Goal: Task Accomplishment & Management: Use online tool/utility

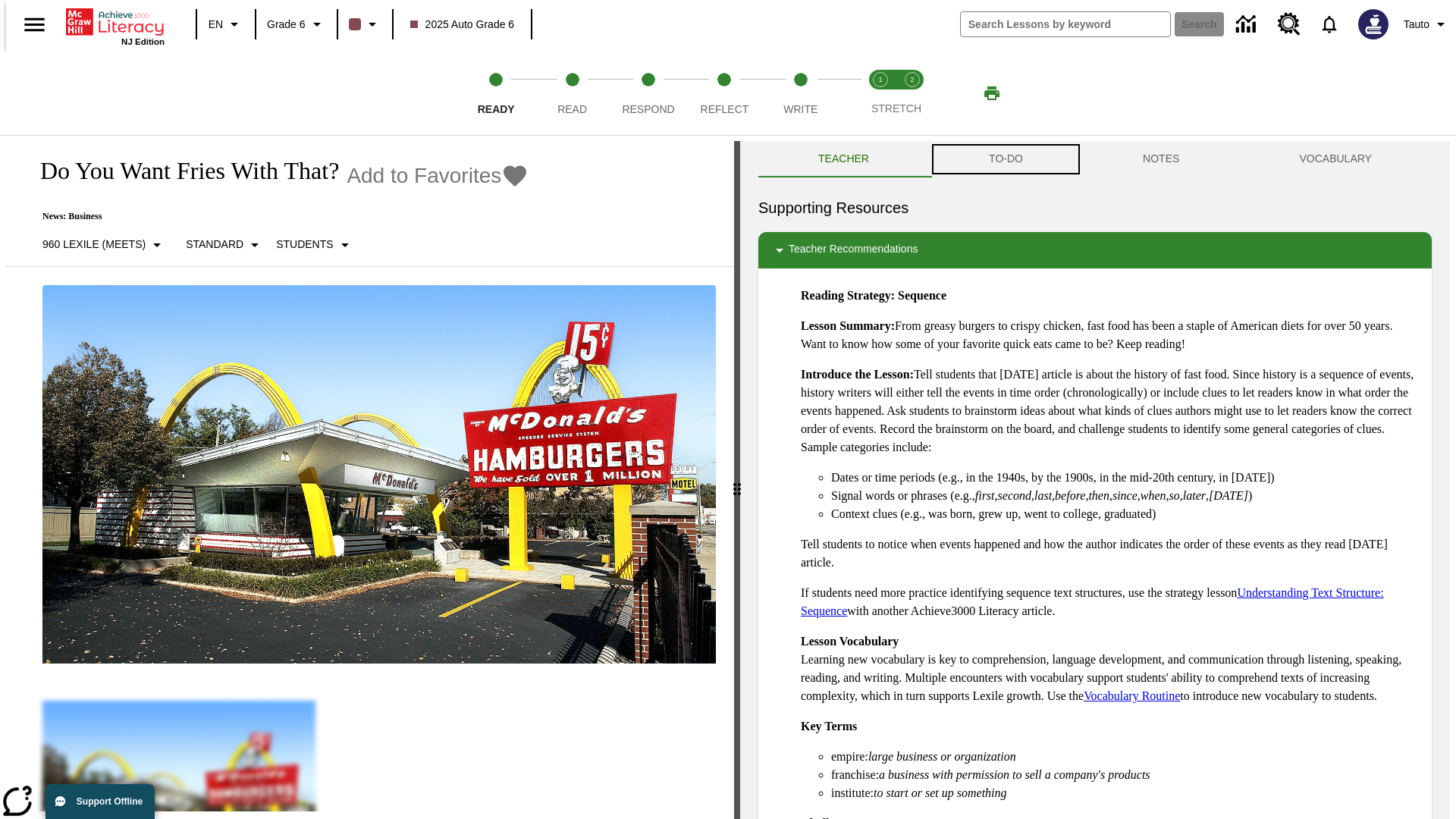
click at [1005, 160] on button "TO-DO" at bounding box center [1006, 160] width 154 height 37
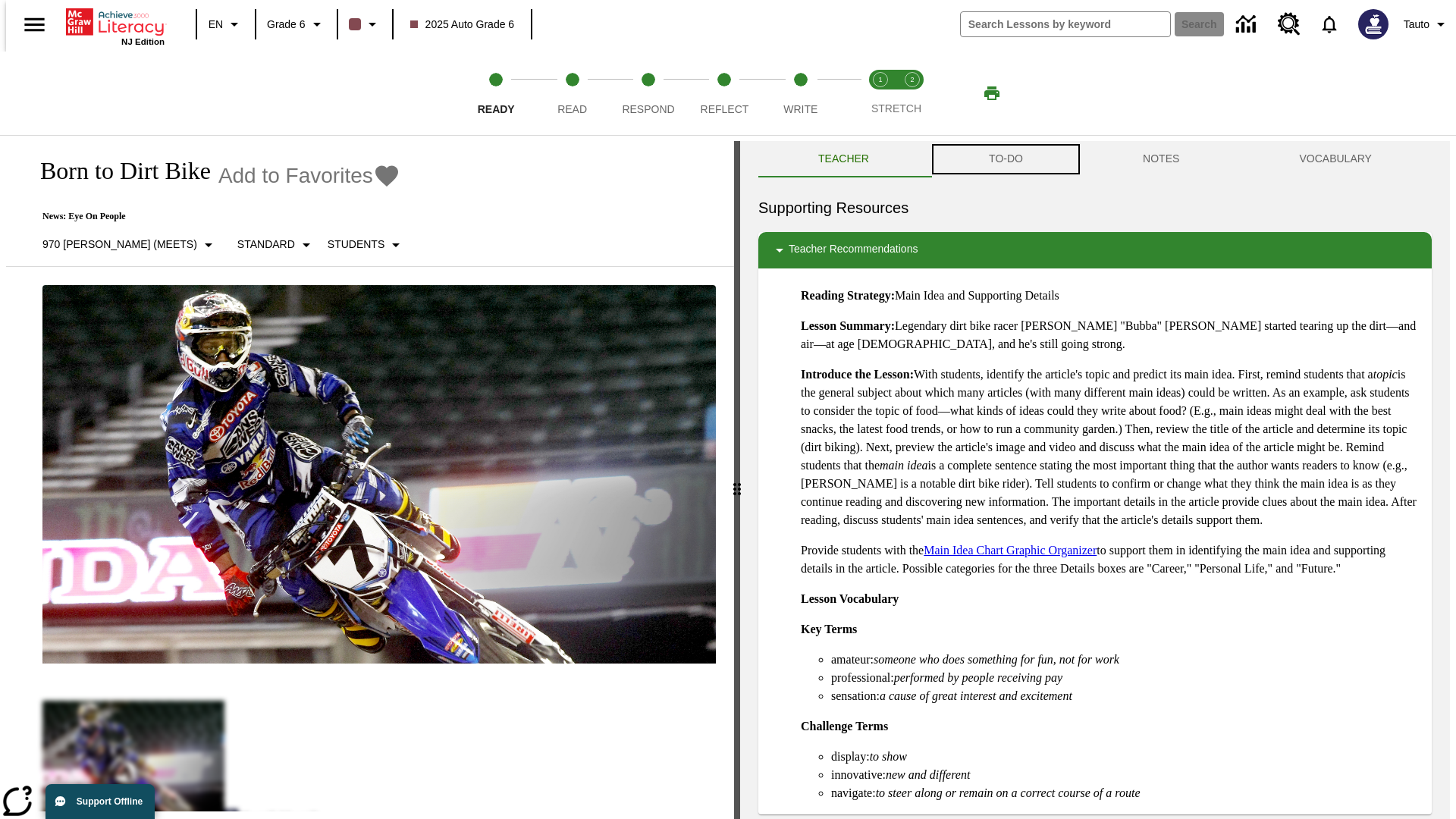
click at [1005, 160] on button "TO-DO" at bounding box center [1006, 160] width 154 height 37
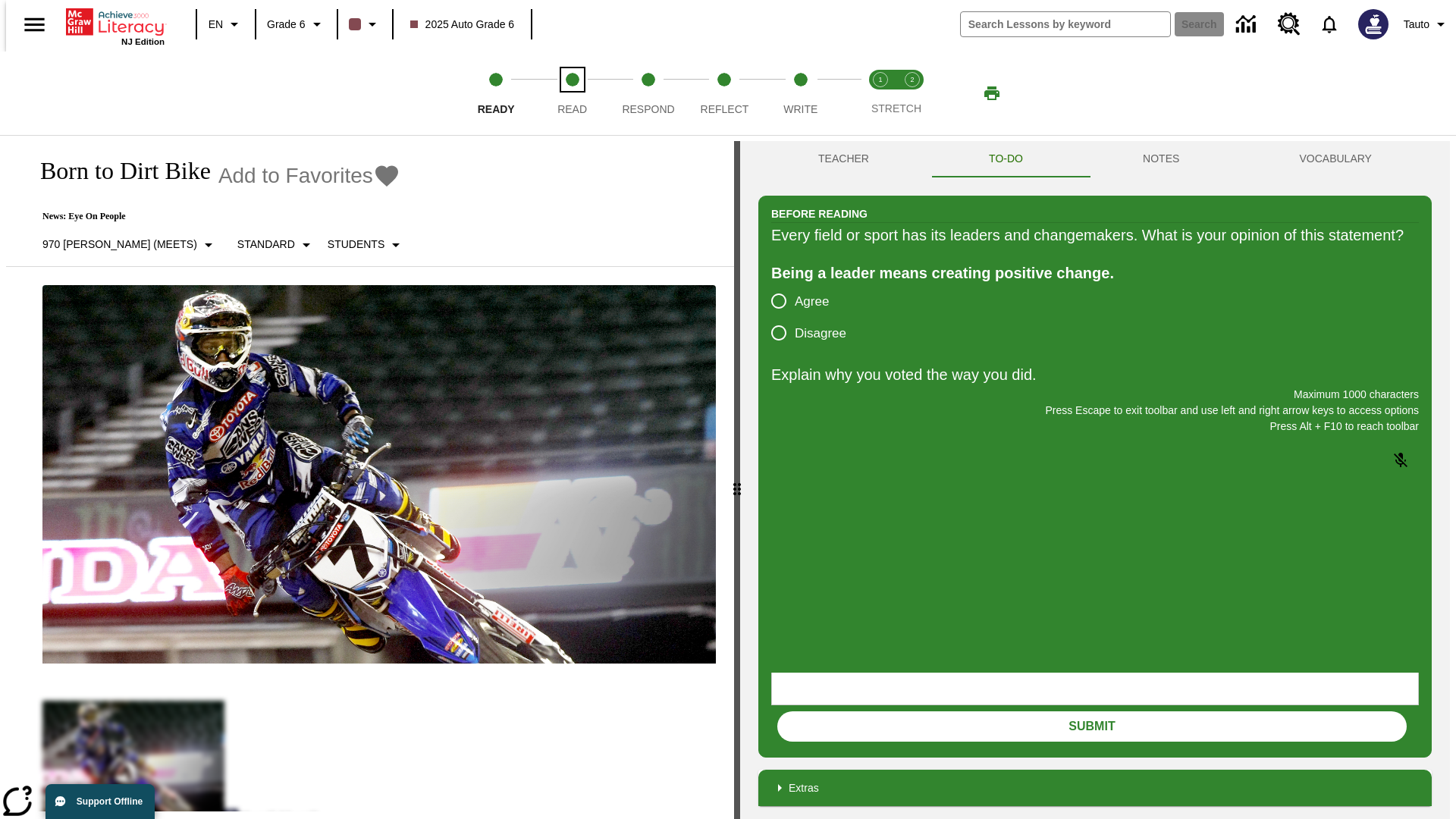
click at [572, 93] on span "Read" at bounding box center [572, 103] width 30 height 27
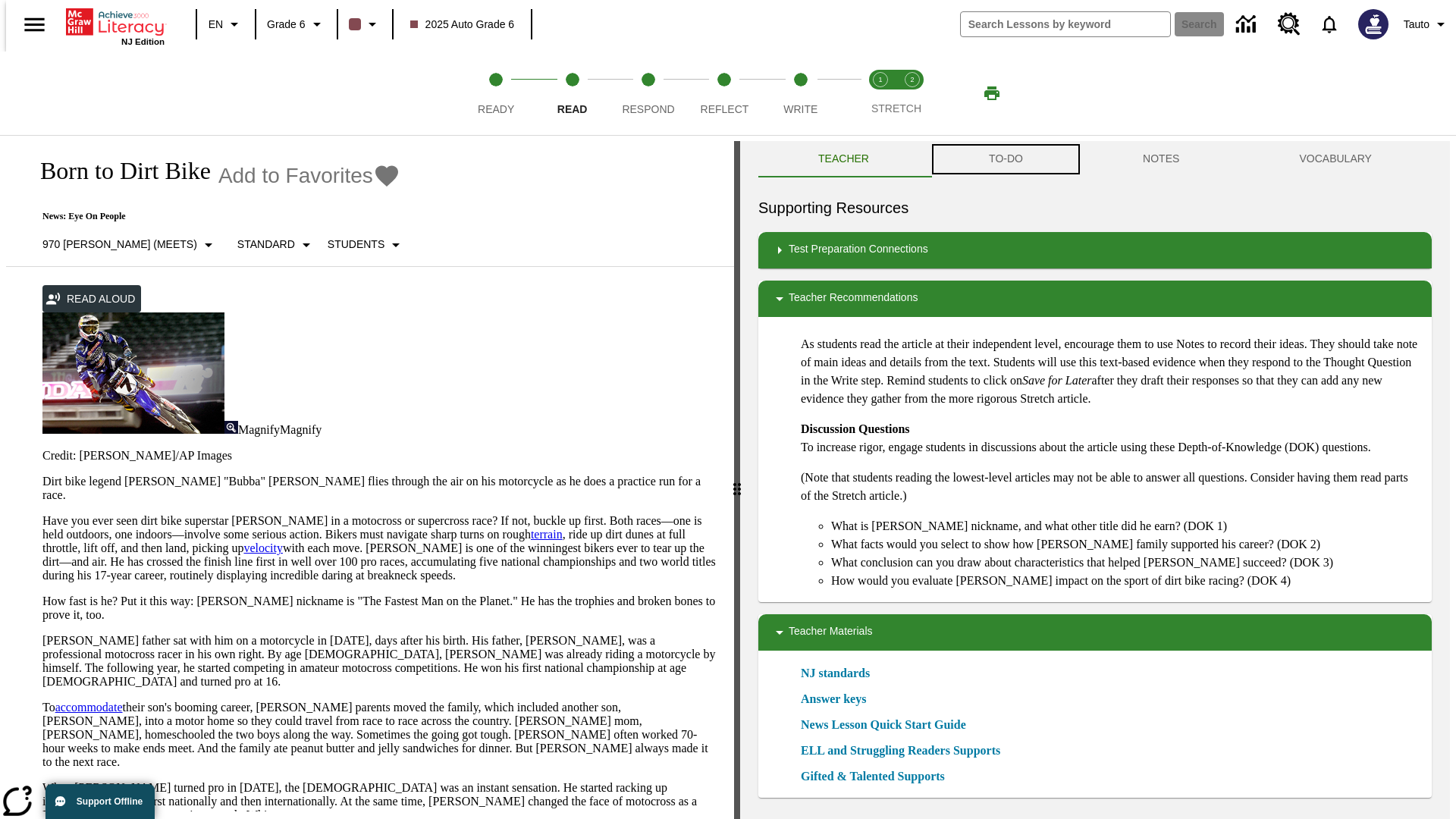
scroll to position [1, 0]
click at [1005, 160] on button "TO-DO" at bounding box center [1006, 159] width 154 height 37
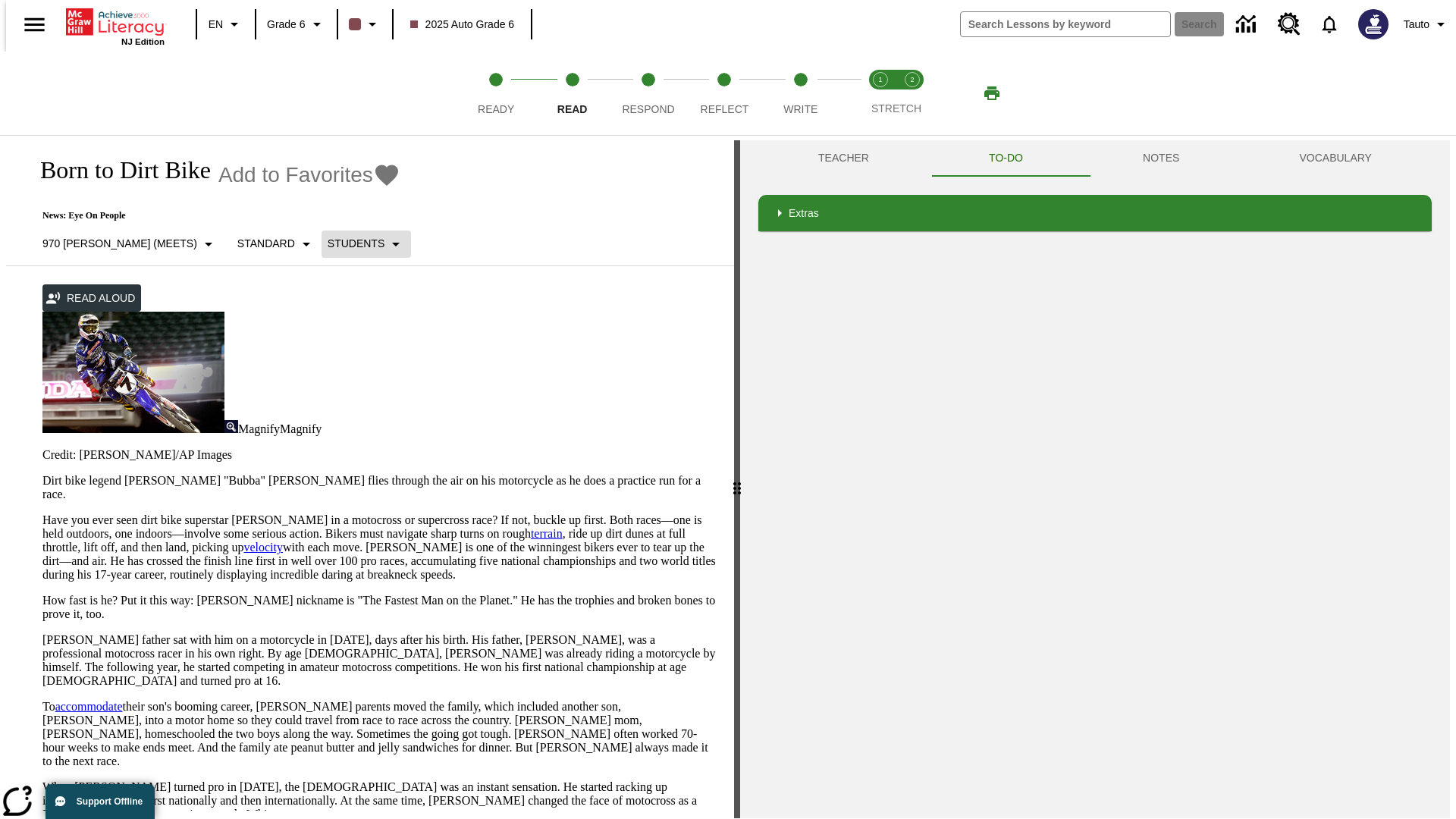
click at [328, 243] on p "Students" at bounding box center [356, 244] width 57 height 16
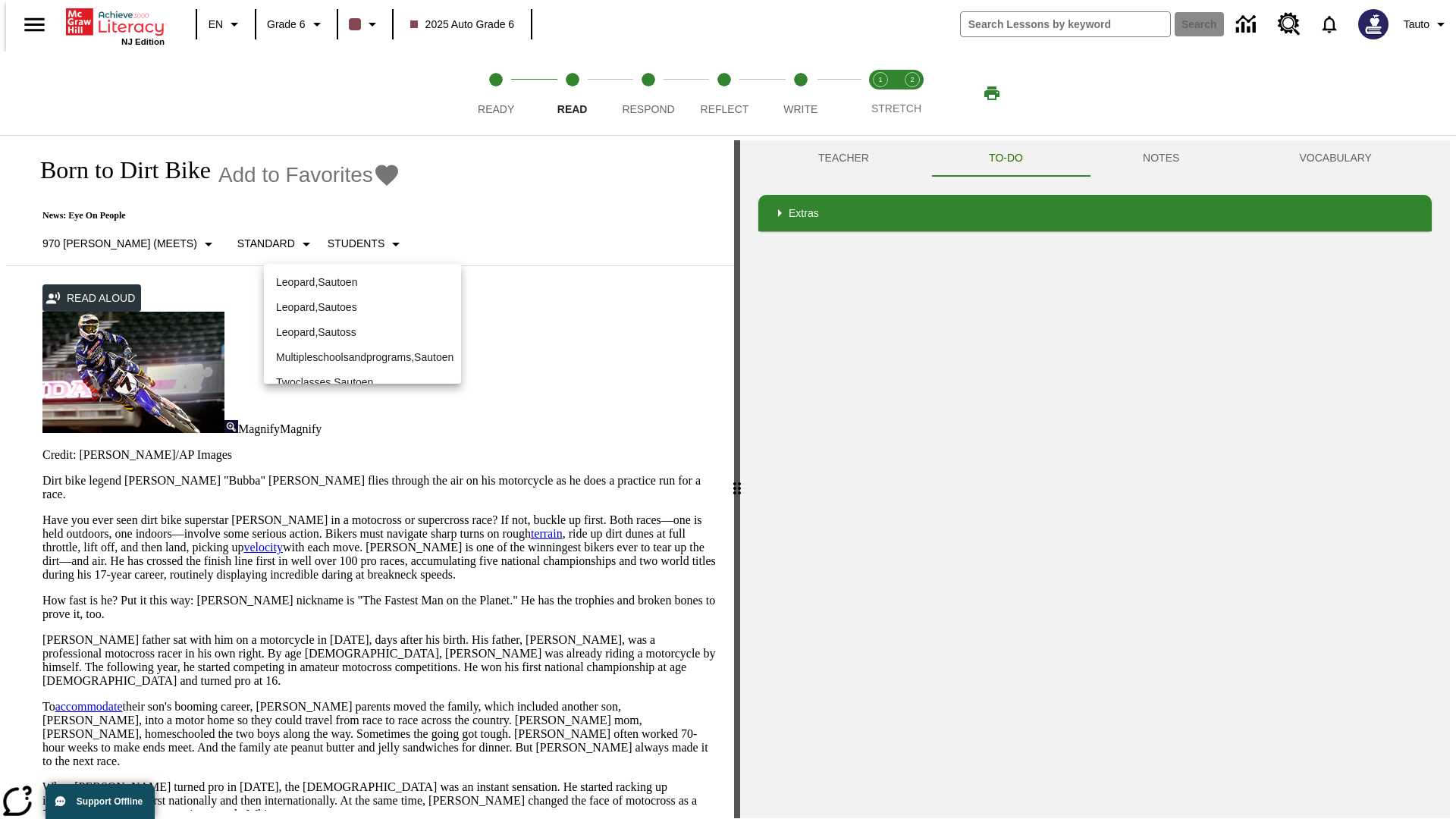
click at [362, 282] on p "Leopard , Sautoen" at bounding box center [362, 283] width 173 height 16
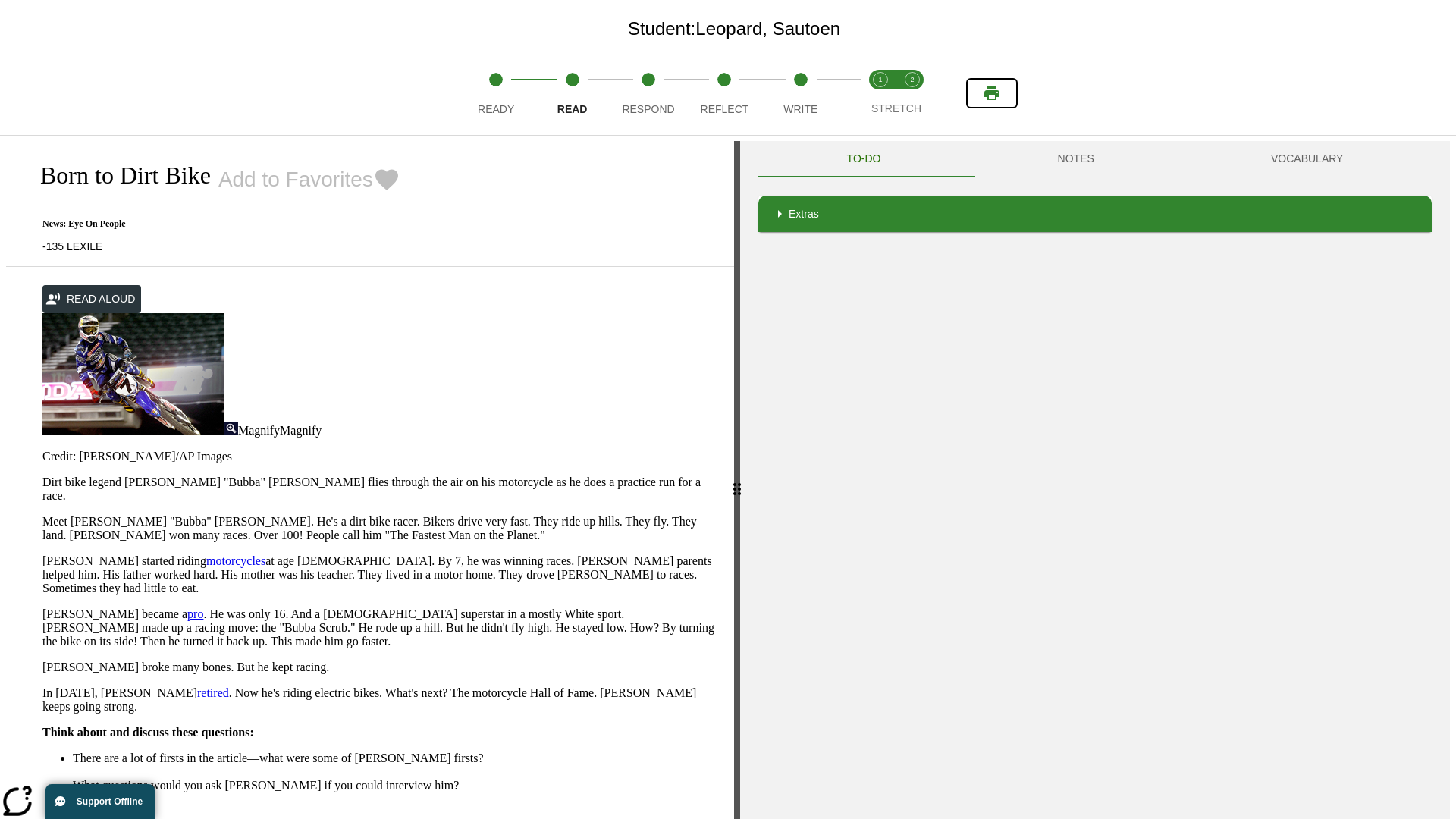
click at [992, 93] on icon "Print" at bounding box center [991, 93] width 15 height 14
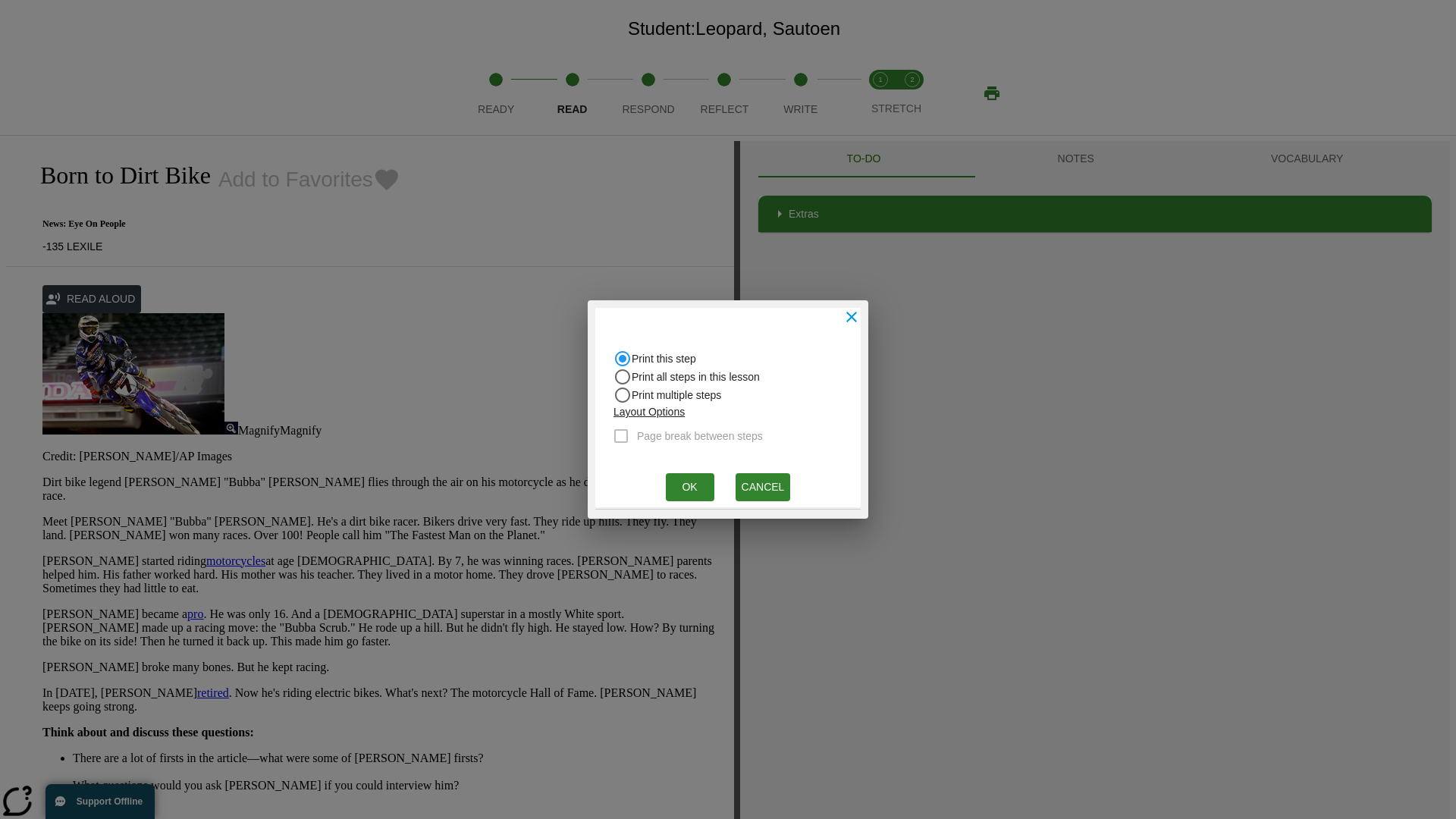
click at [623, 377] on input "Print all steps in this lesson" at bounding box center [623, 377] width 18 height 18
radio input "true"
radio input "false"
checkbox input "true"
click at [690, 487] on button "Ok" at bounding box center [690, 487] width 49 height 28
